Goal: Information Seeking & Learning: Find specific fact

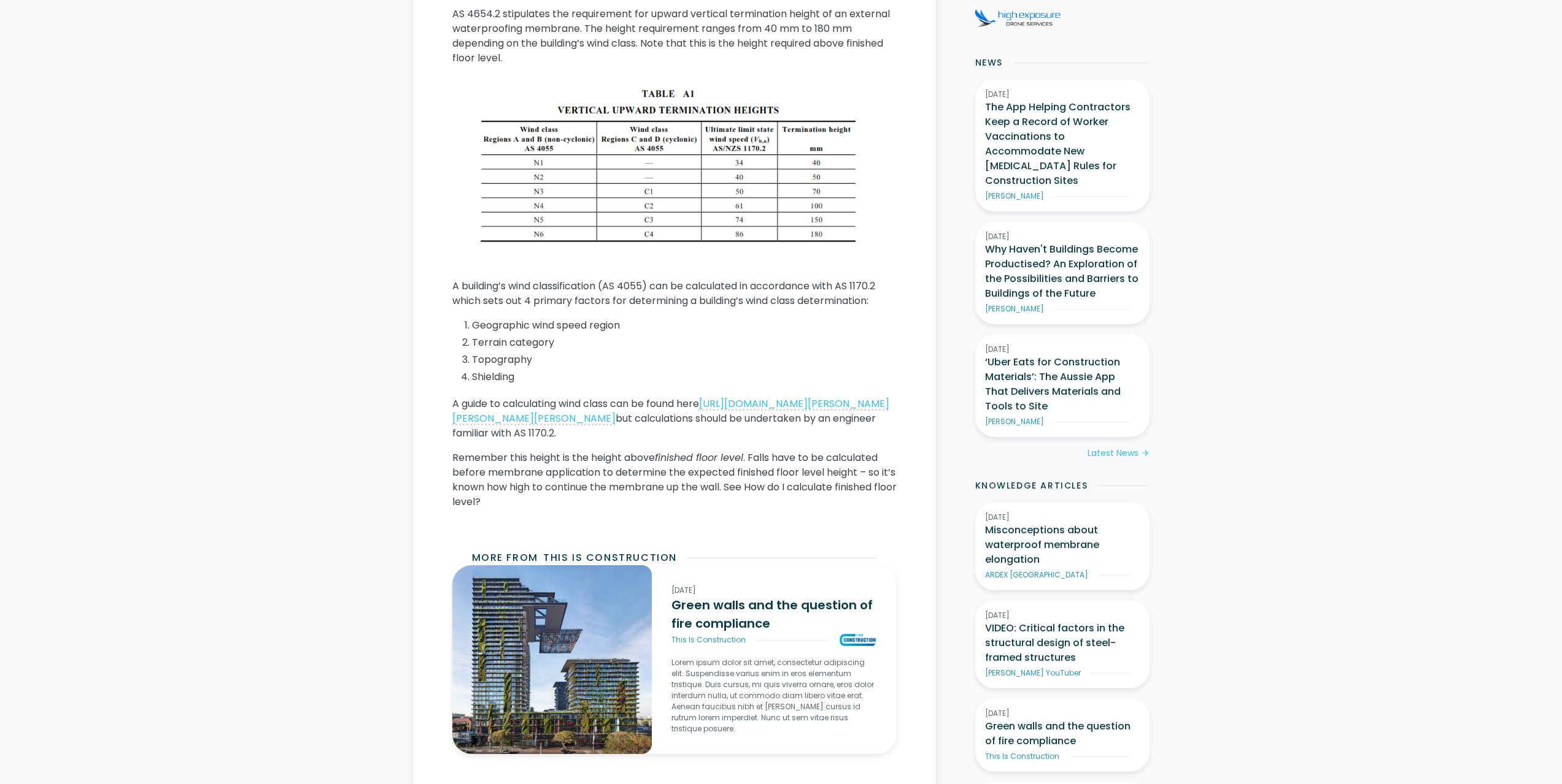
scroll to position [675, 0]
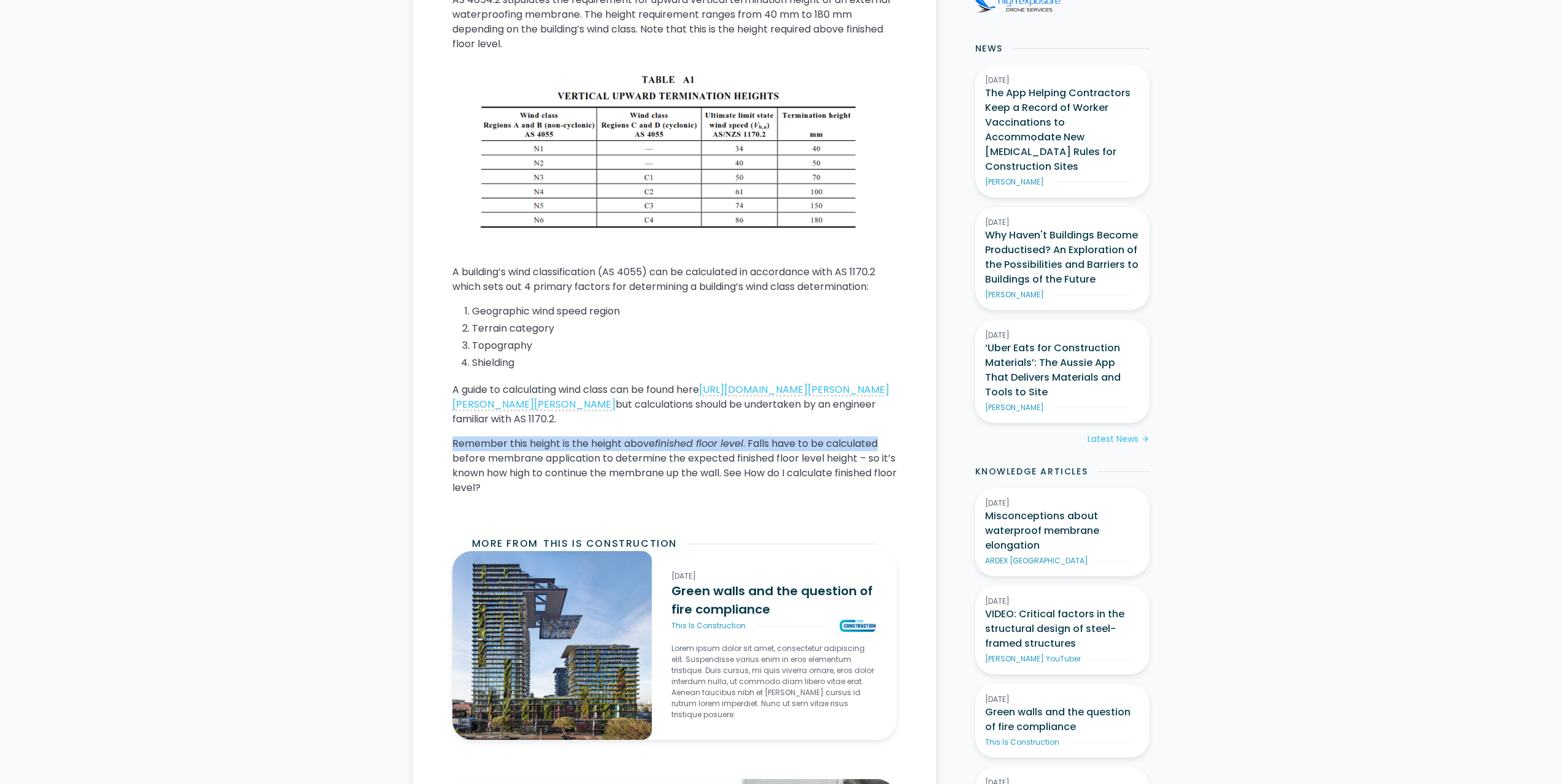
drag, startPoint x: 448, startPoint y: 459, endPoint x: 887, endPoint y: 453, distance: 439.0
click at [887, 453] on main "Home / Knowledge Articles / This Is Construction / Current What is the Australi…" at bounding box center [674, 486] width 523 height 1617
click at [578, 480] on p "Remember this height is the height above finished floor level . Falls have to b…" at bounding box center [674, 466] width 445 height 59
drag, startPoint x: 503, startPoint y: 492, endPoint x: 509, endPoint y: 495, distance: 6.7
click at [509, 495] on p "Remember this height is the height above finished floor level . Falls have to b…" at bounding box center [674, 466] width 445 height 59
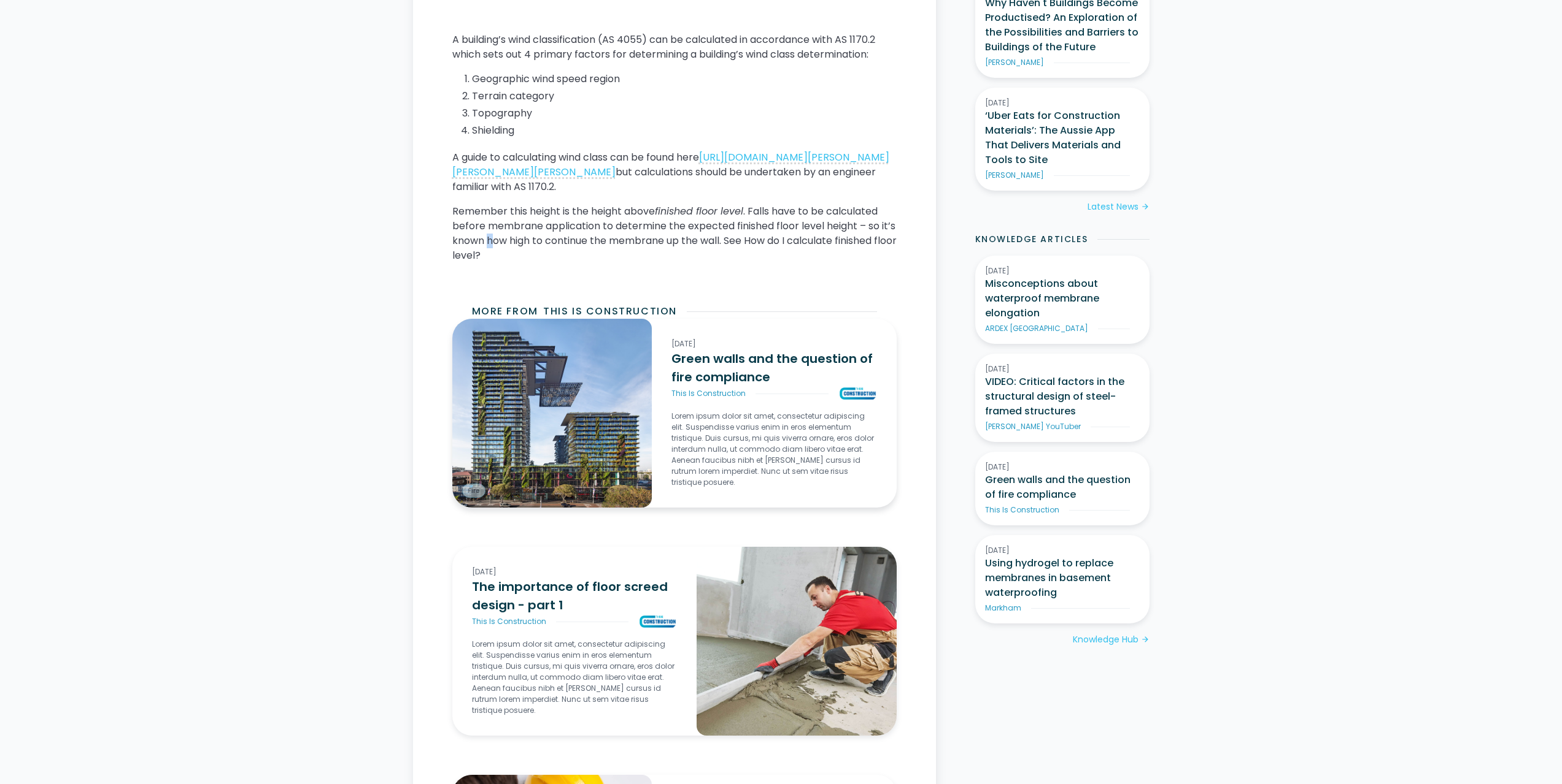
scroll to position [920, 0]
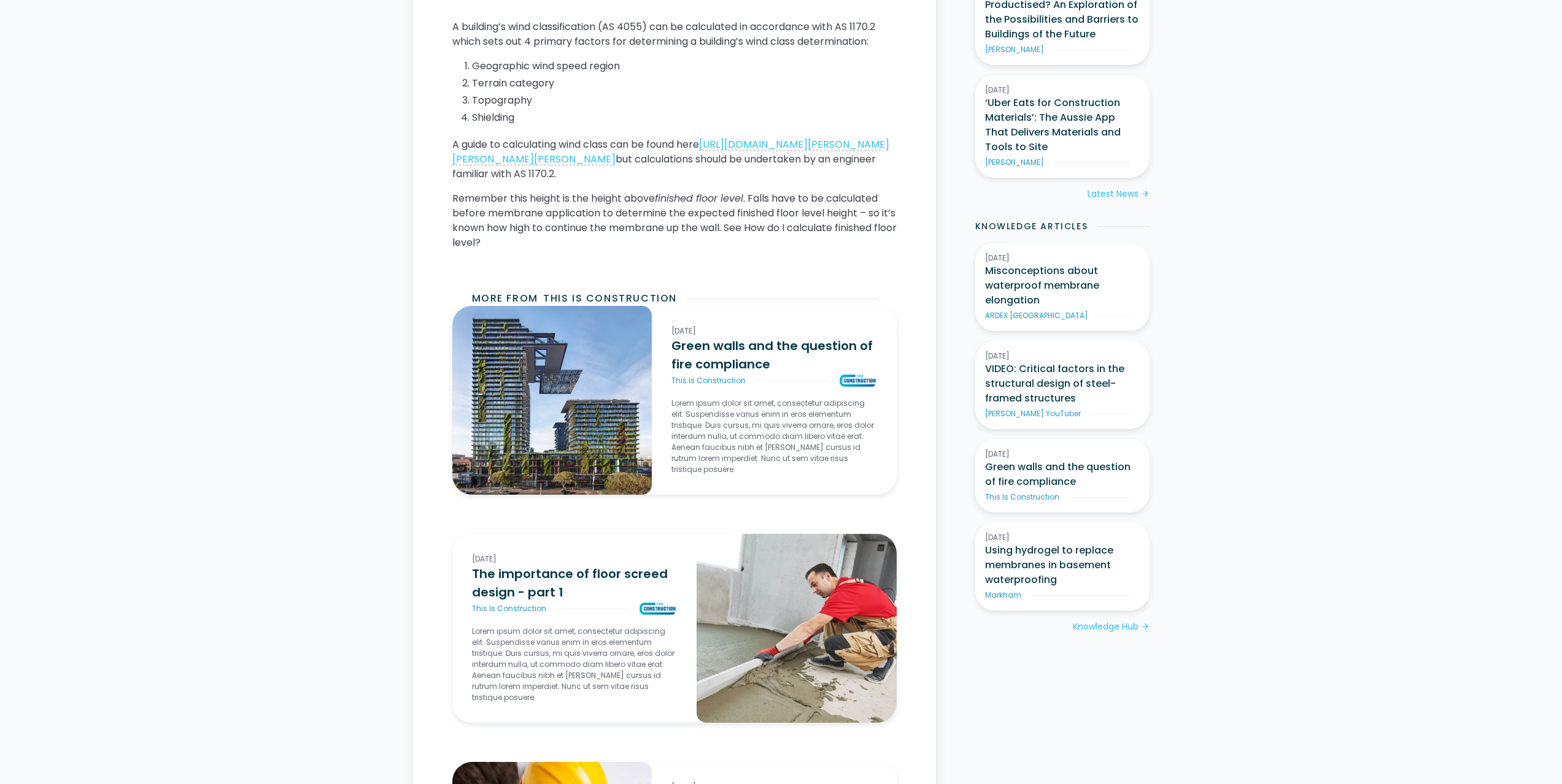
click at [484, 220] on p "Remember this height is the height above finished floor level . Falls have to b…" at bounding box center [674, 221] width 445 height 59
click at [456, 244] on p "Remember this height is the height above finished floor level . Falls have to b…" at bounding box center [674, 221] width 445 height 59
click at [510, 250] on p "Remember this height is the height above finished floor level . Falls have to b…" at bounding box center [674, 221] width 445 height 59
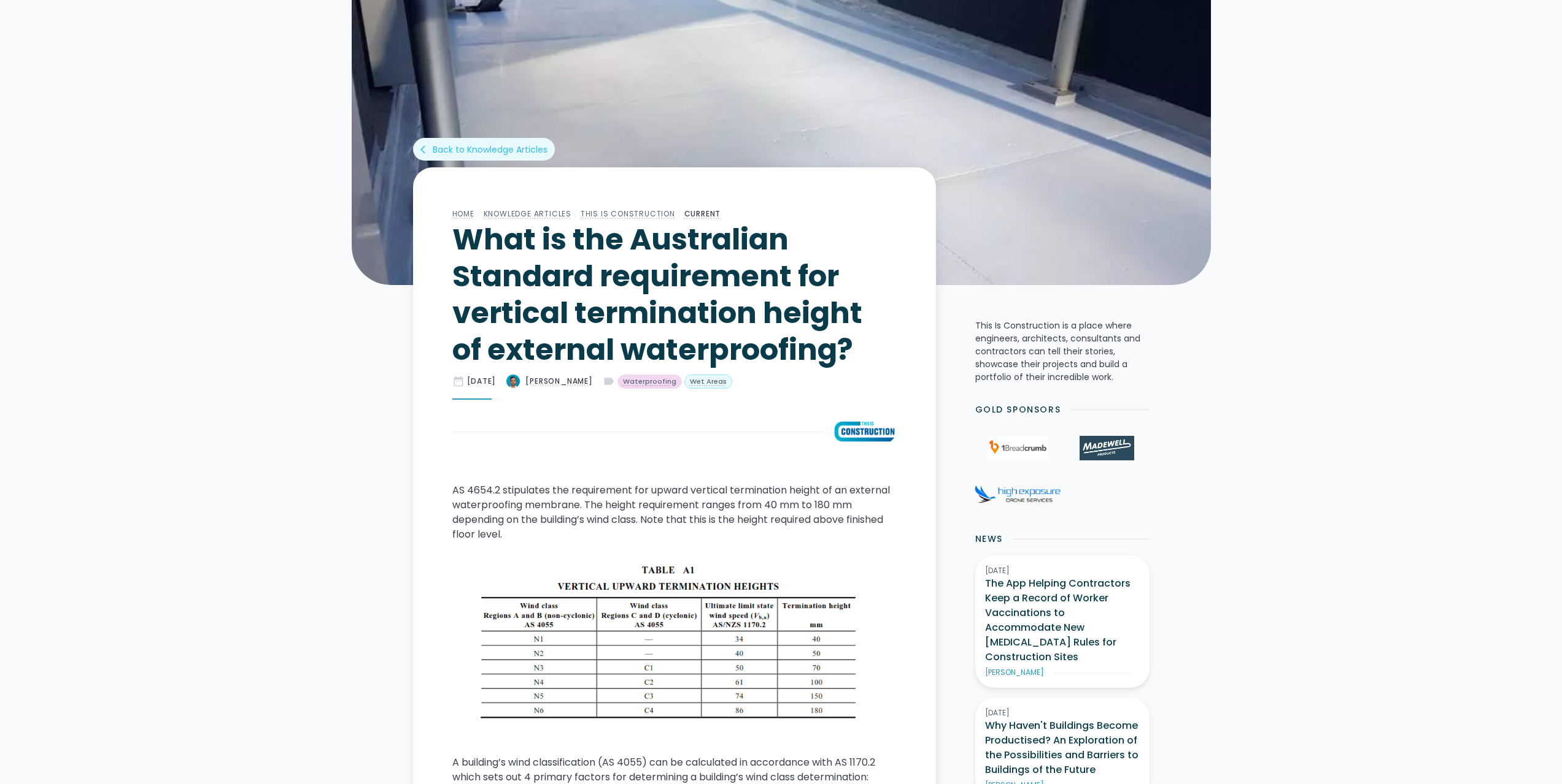
scroll to position [0, 0]
